Goal: Information Seeking & Learning: Learn about a topic

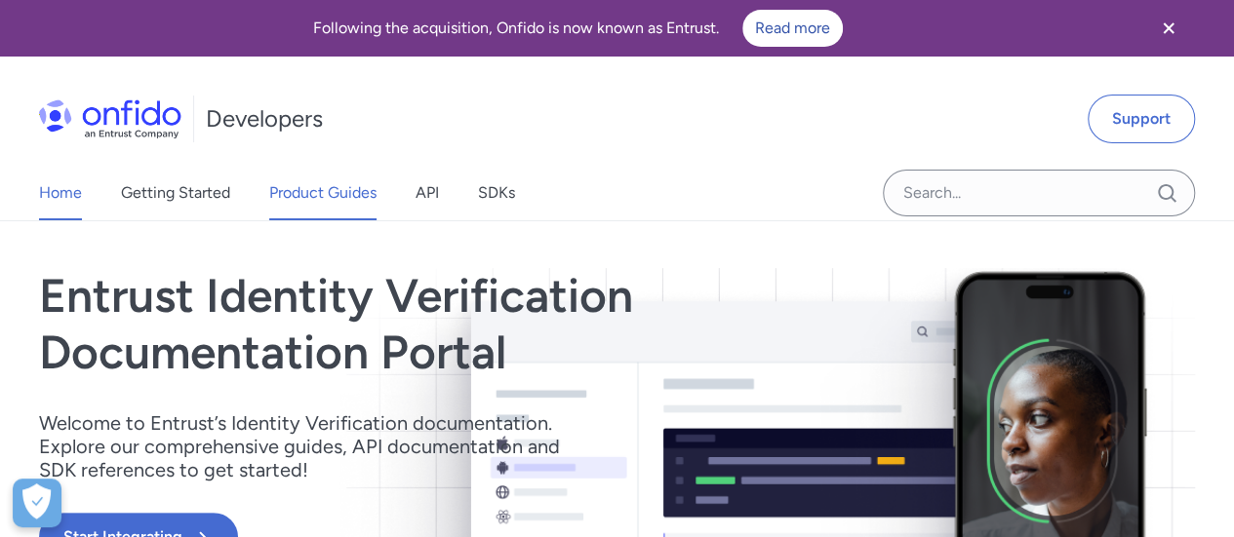
click at [289, 187] on link "Product Guides" at bounding box center [322, 193] width 107 height 55
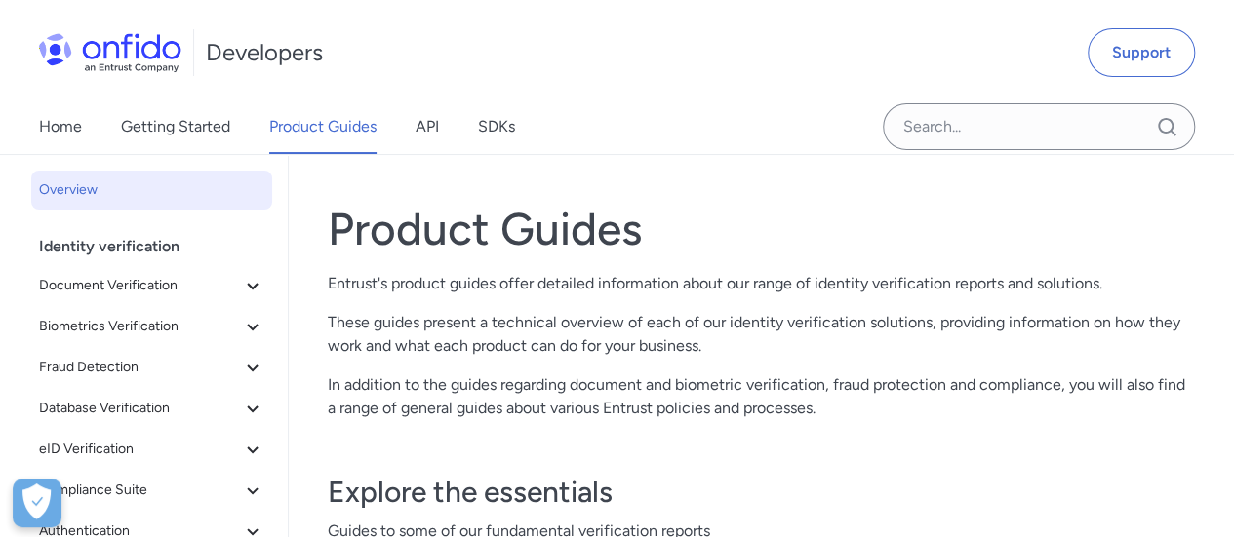
scroll to position [98, 0]
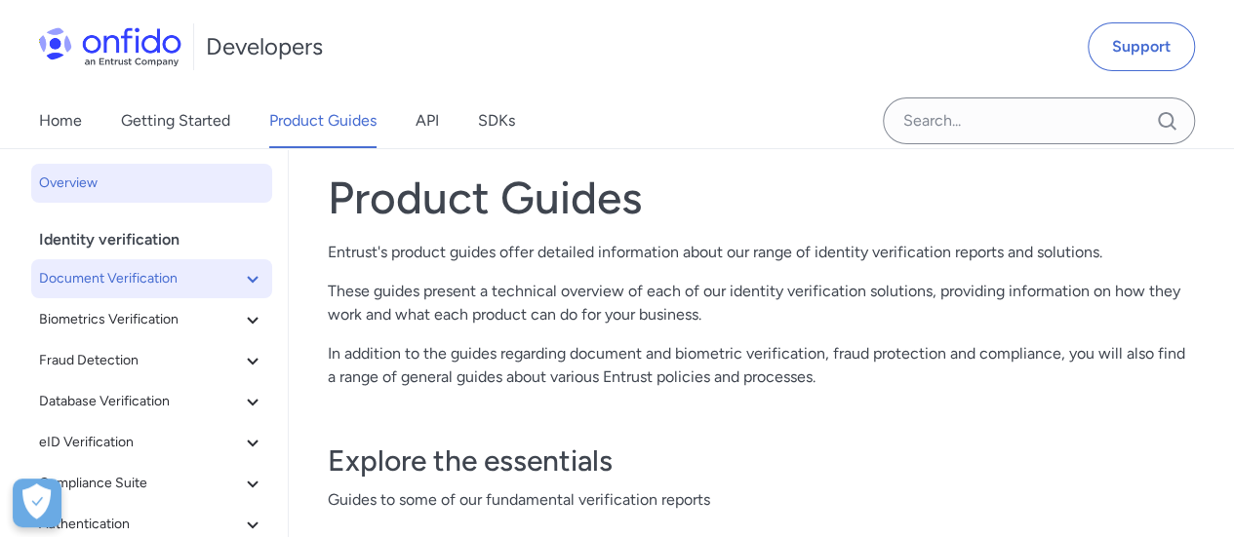
click at [193, 275] on span "Document Verification" at bounding box center [140, 278] width 202 height 23
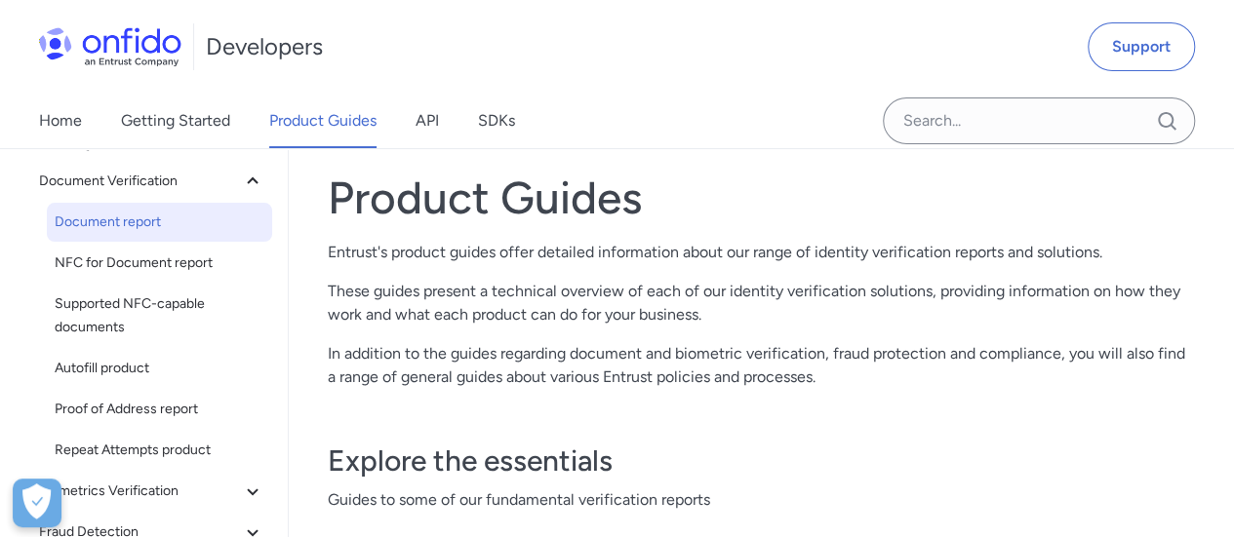
click at [140, 227] on span "Document report" at bounding box center [160, 222] width 210 height 23
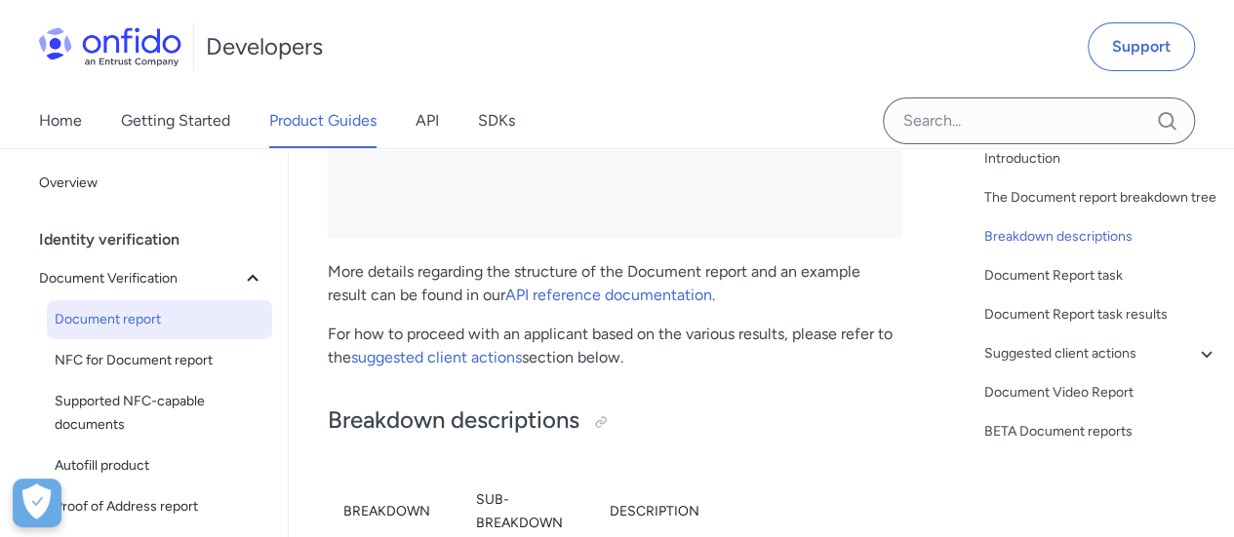
scroll to position [3413, 0]
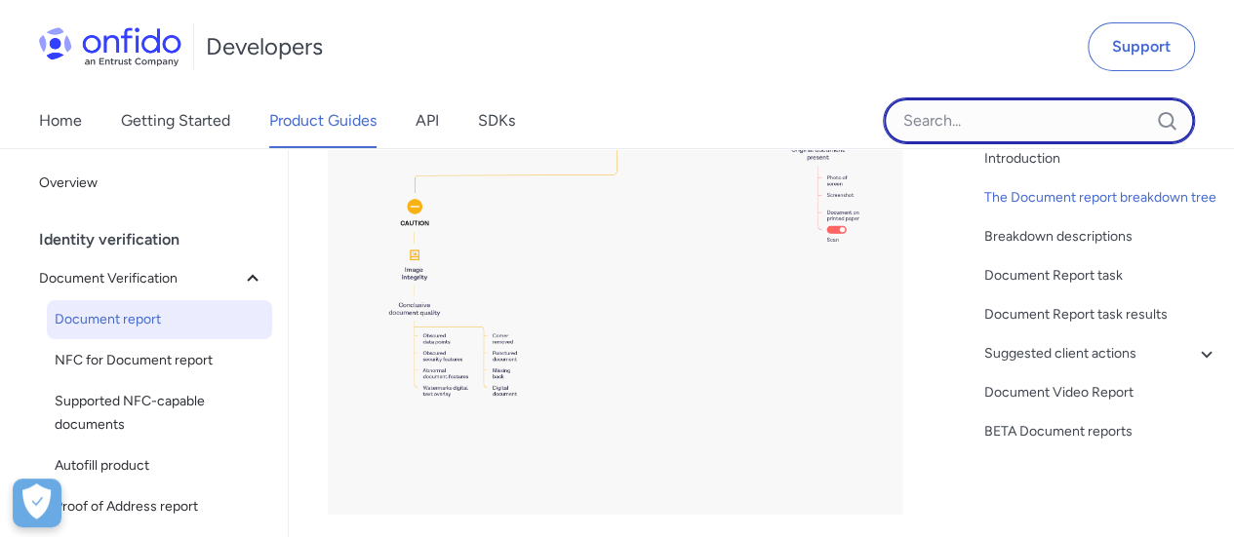
click at [963, 121] on input "Onfido search input field" at bounding box center [1039, 121] width 312 height 47
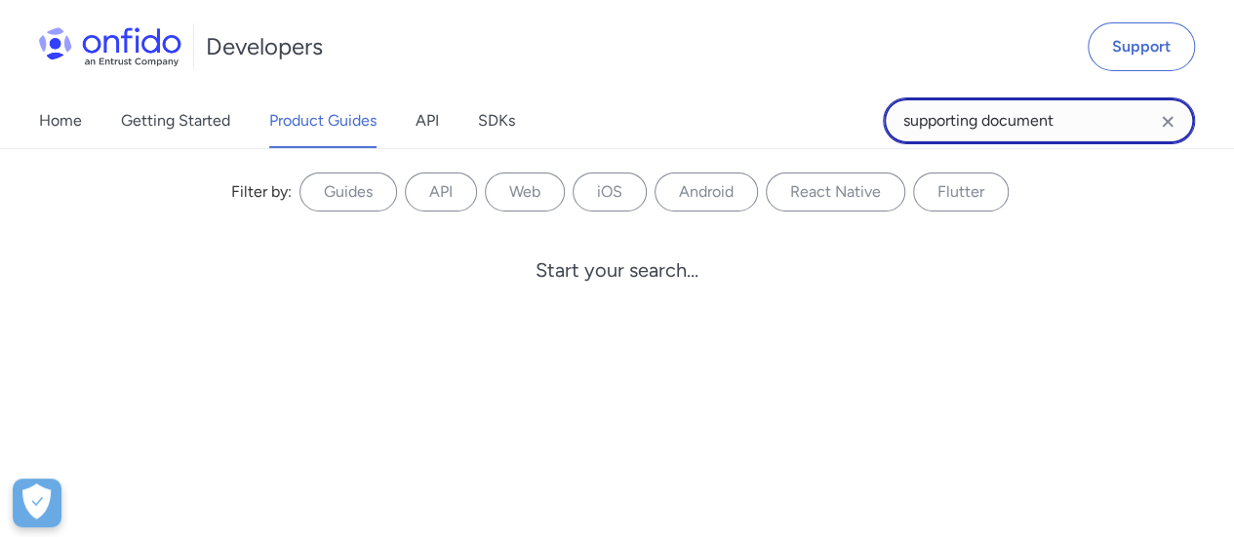
type input "supporting document"
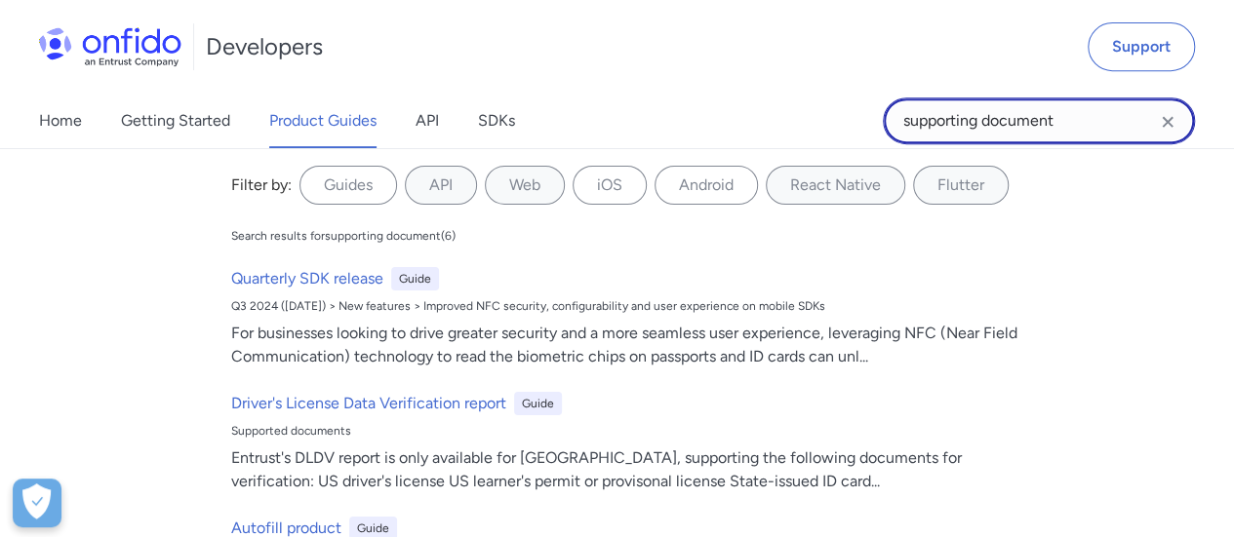
scroll to position [0, 0]
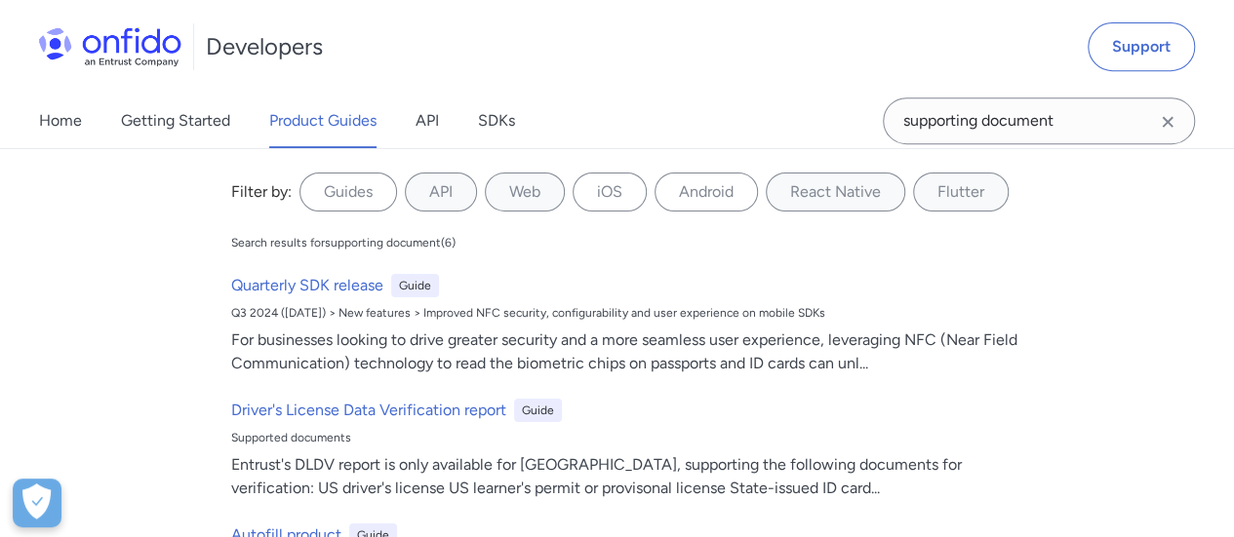
click at [84, 118] on div "Home Getting Started Product Guides API SDKs" at bounding box center [296, 121] width 593 height 55
click at [75, 128] on link "Home" at bounding box center [60, 121] width 43 height 55
